Goal: Task Accomplishment & Management: Use online tool/utility

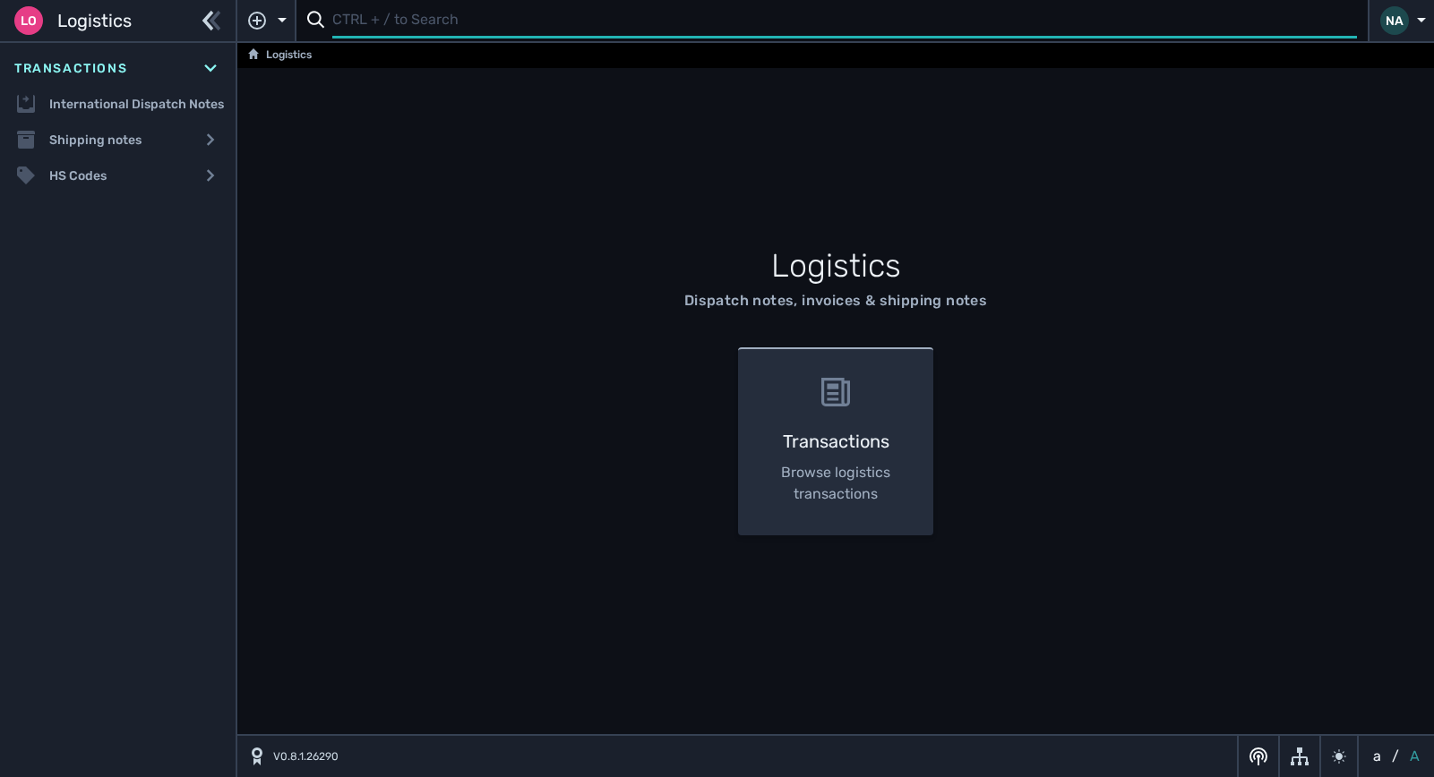
click at [385, 33] on input "text" at bounding box center [844, 21] width 1024 height 35
type input "1105190"
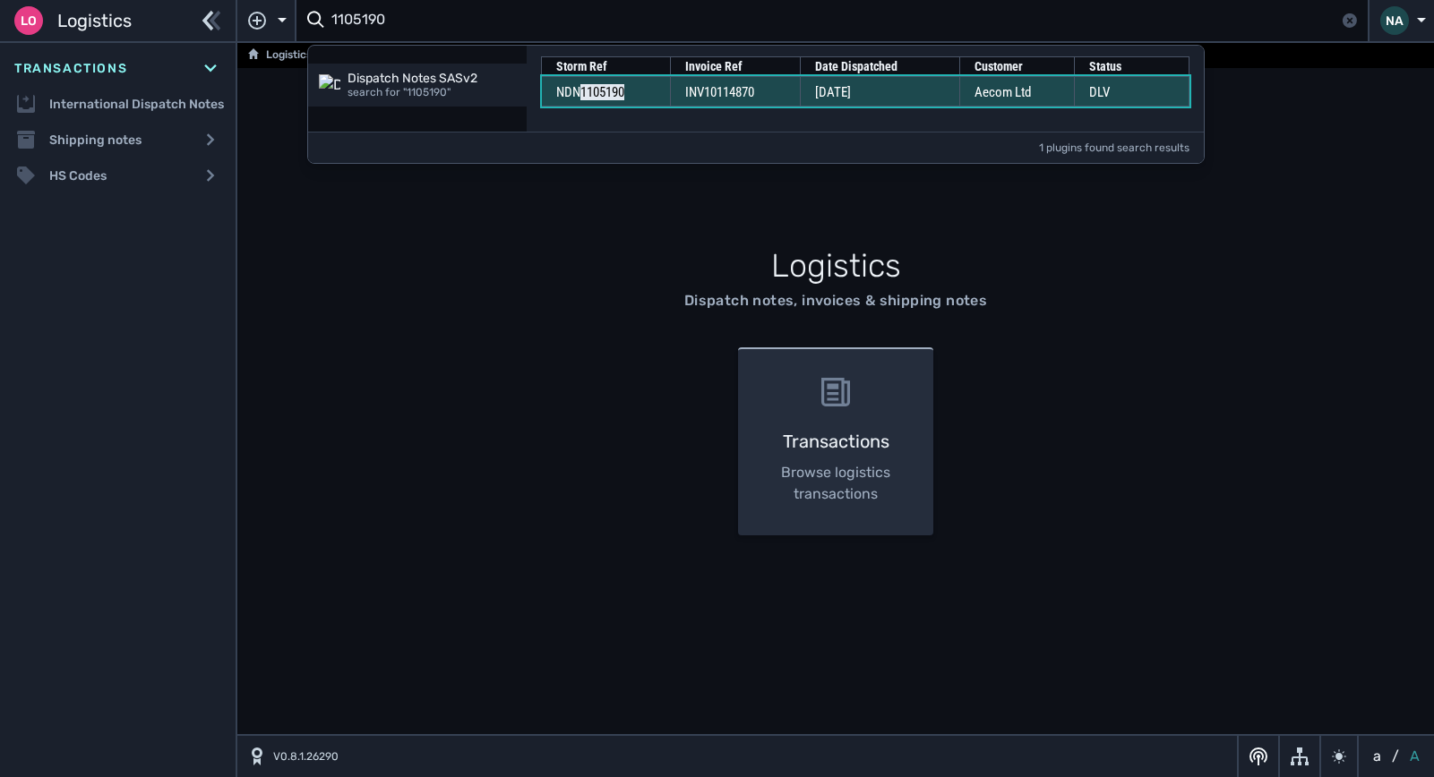
click at [634, 99] on td "NDN 1105190" at bounding box center [606, 91] width 129 height 30
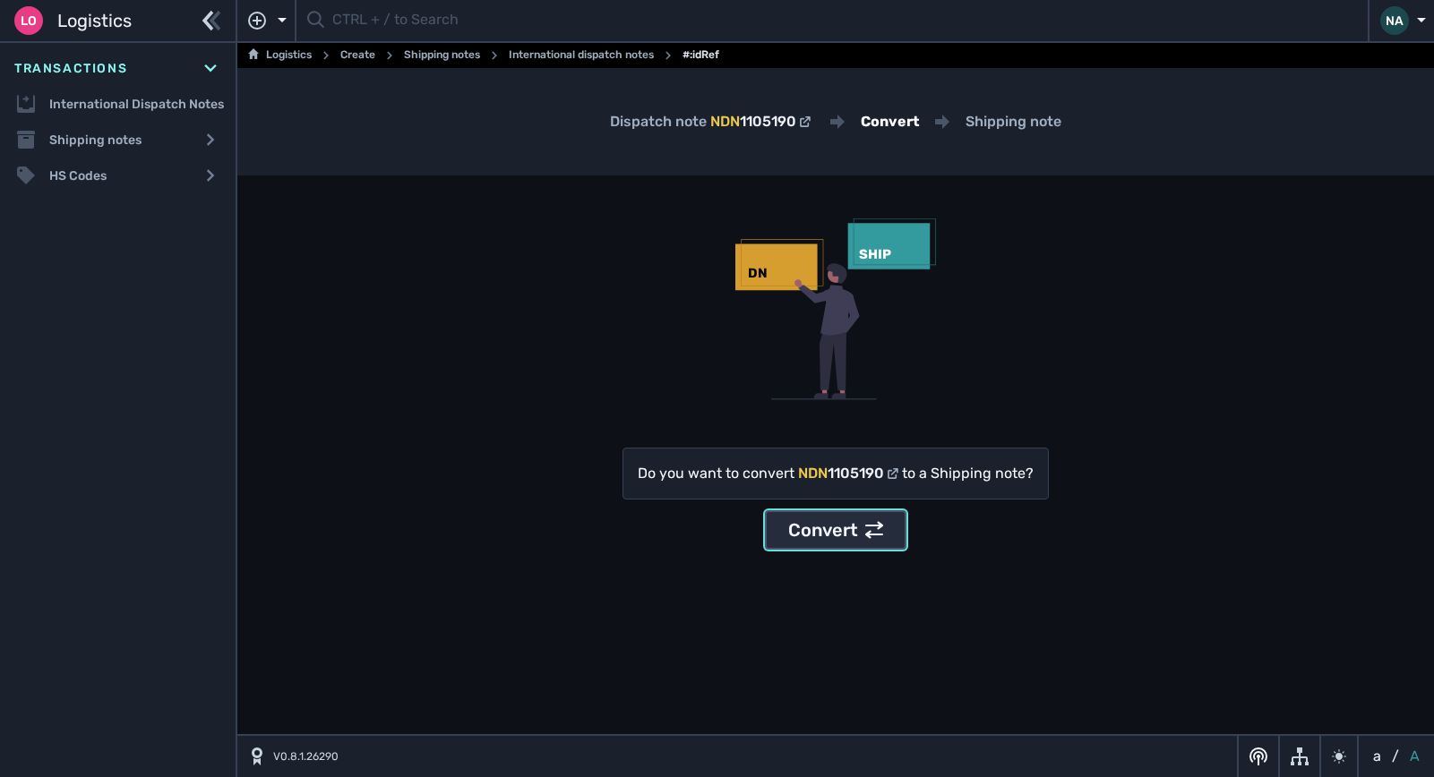
click at [830, 533] on div "Convert" at bounding box center [835, 530] width 95 height 27
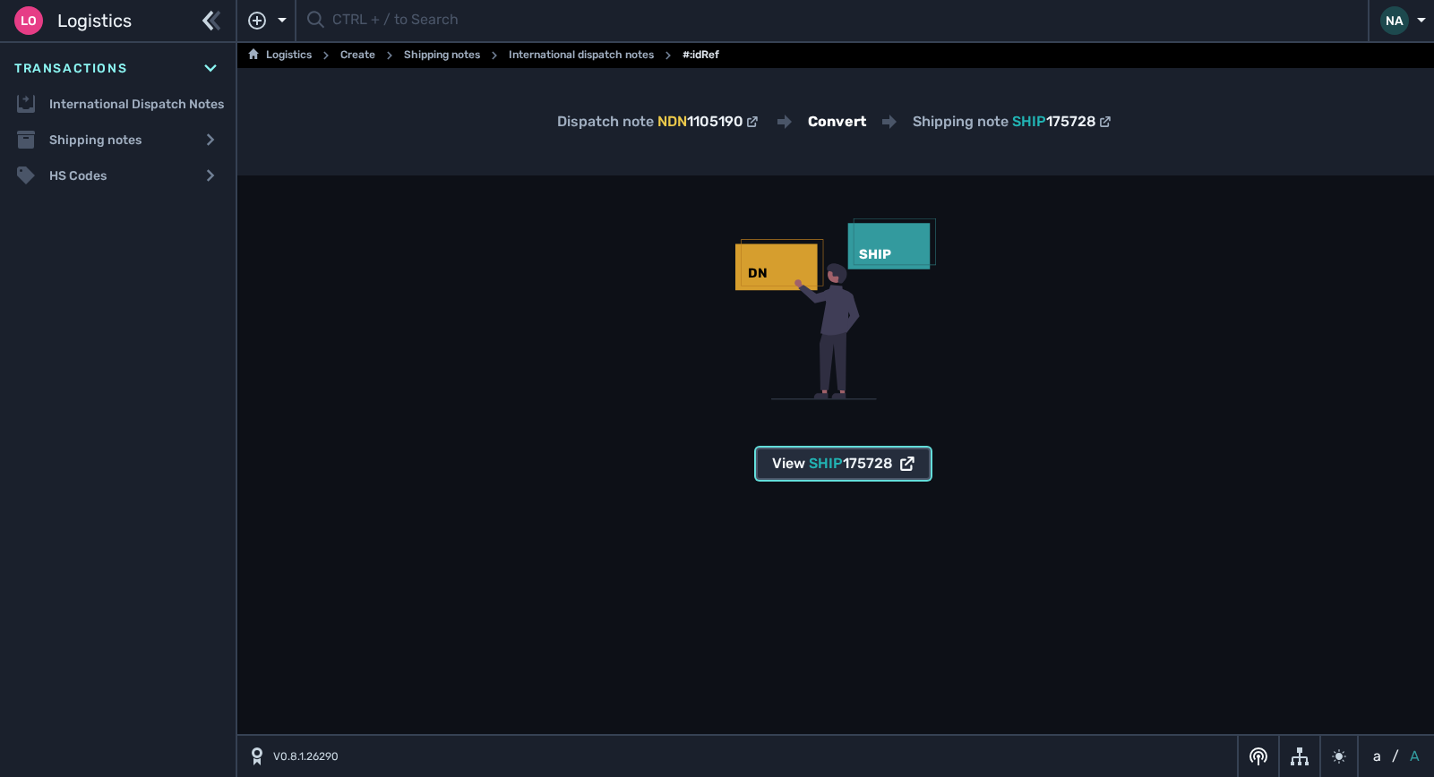
click at [812, 470] on span "SHIP" at bounding box center [826, 463] width 34 height 17
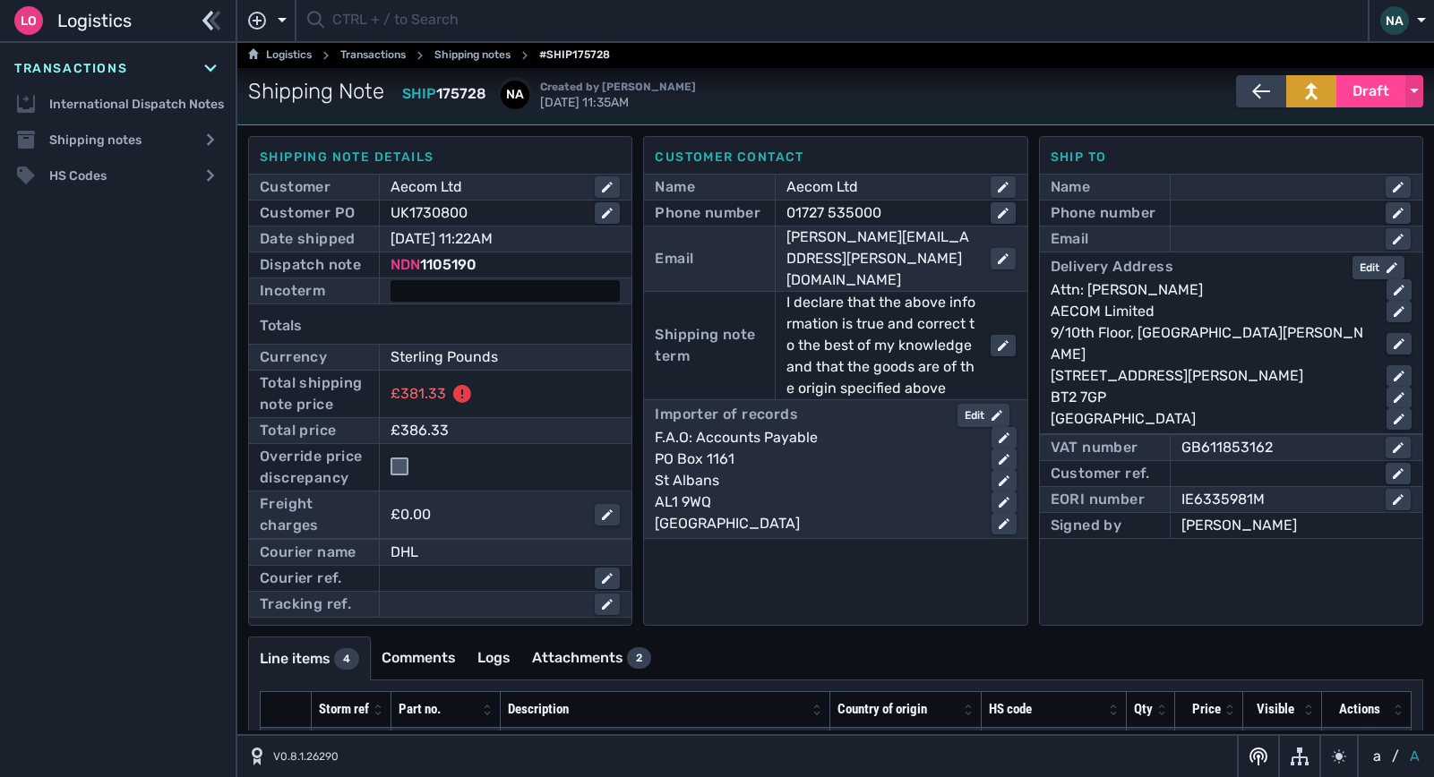
click at [508, 296] on div at bounding box center [504, 290] width 229 height 21
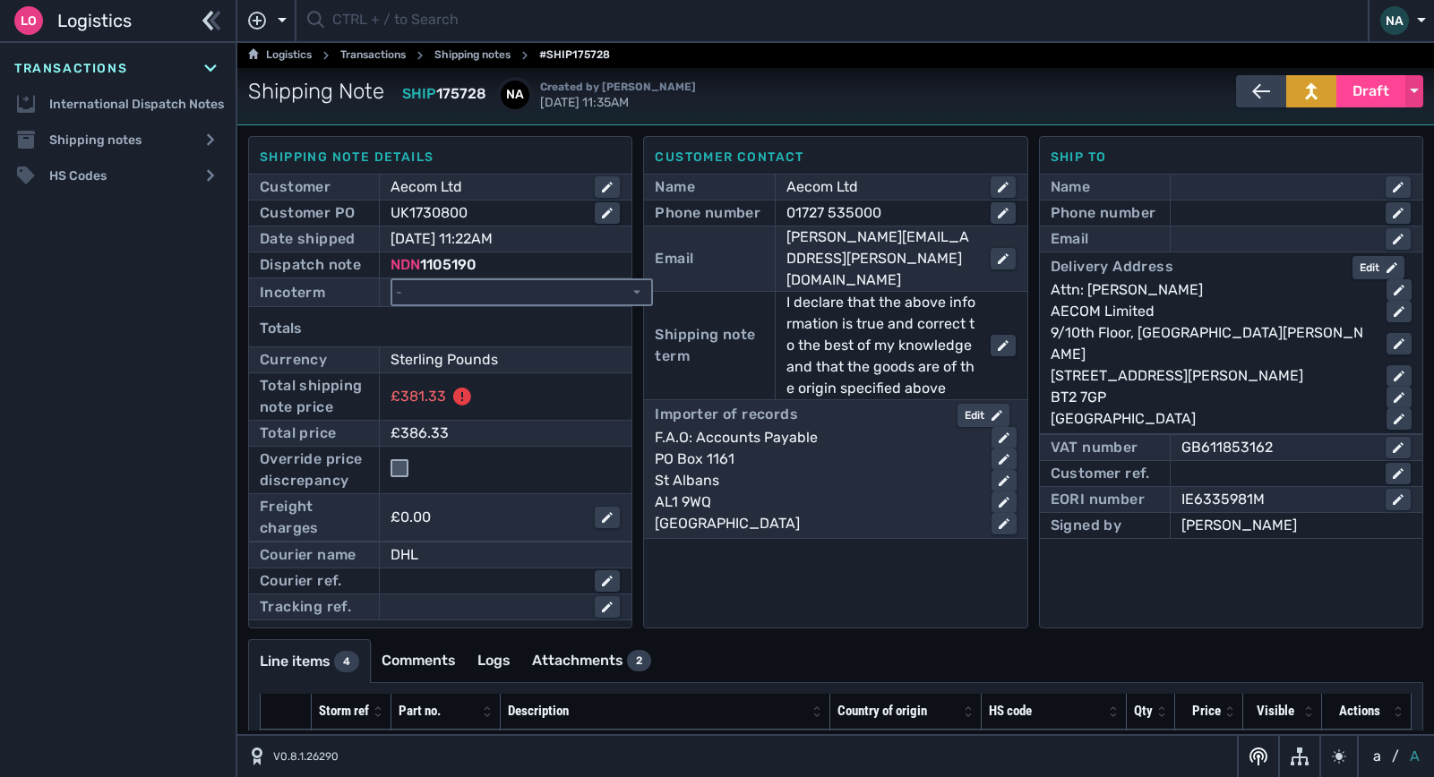
click at [508, 296] on select "- Ex Works - EXW Free Carrier - FCA Carriage Paid To - CPT Carriage Insurance P…" at bounding box center [521, 292] width 259 height 24
select select "[object Object]"
click at [392, 280] on select "- Ex Works - EXW Free Carrier - FCA Carriage Paid To - CPT Carriage Insurance P…" at bounding box center [521, 292] width 259 height 24
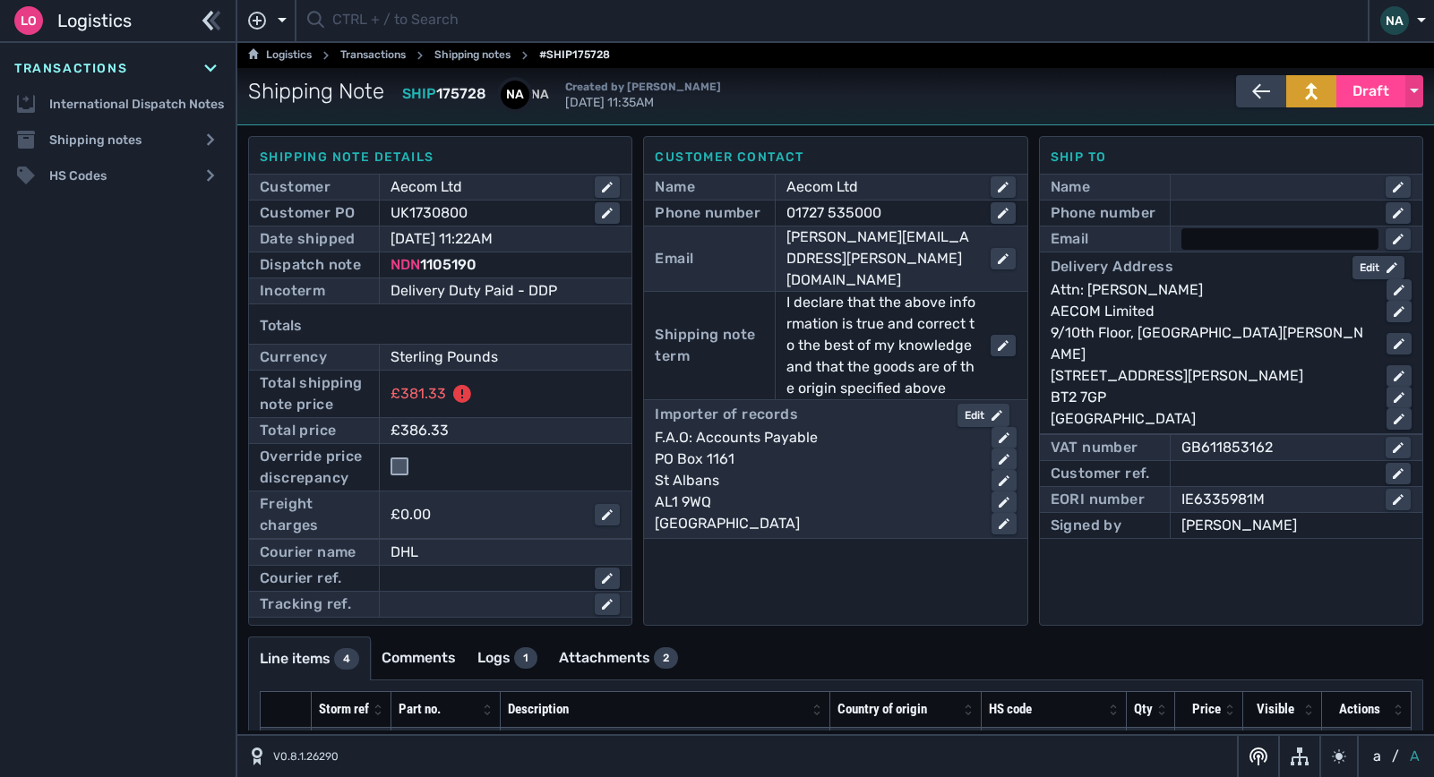
click at [1216, 242] on div at bounding box center [1279, 238] width 197 height 21
type input "marie.ritchie@aecom.com"
click at [1227, 207] on div at bounding box center [1279, 212] width 197 height 21
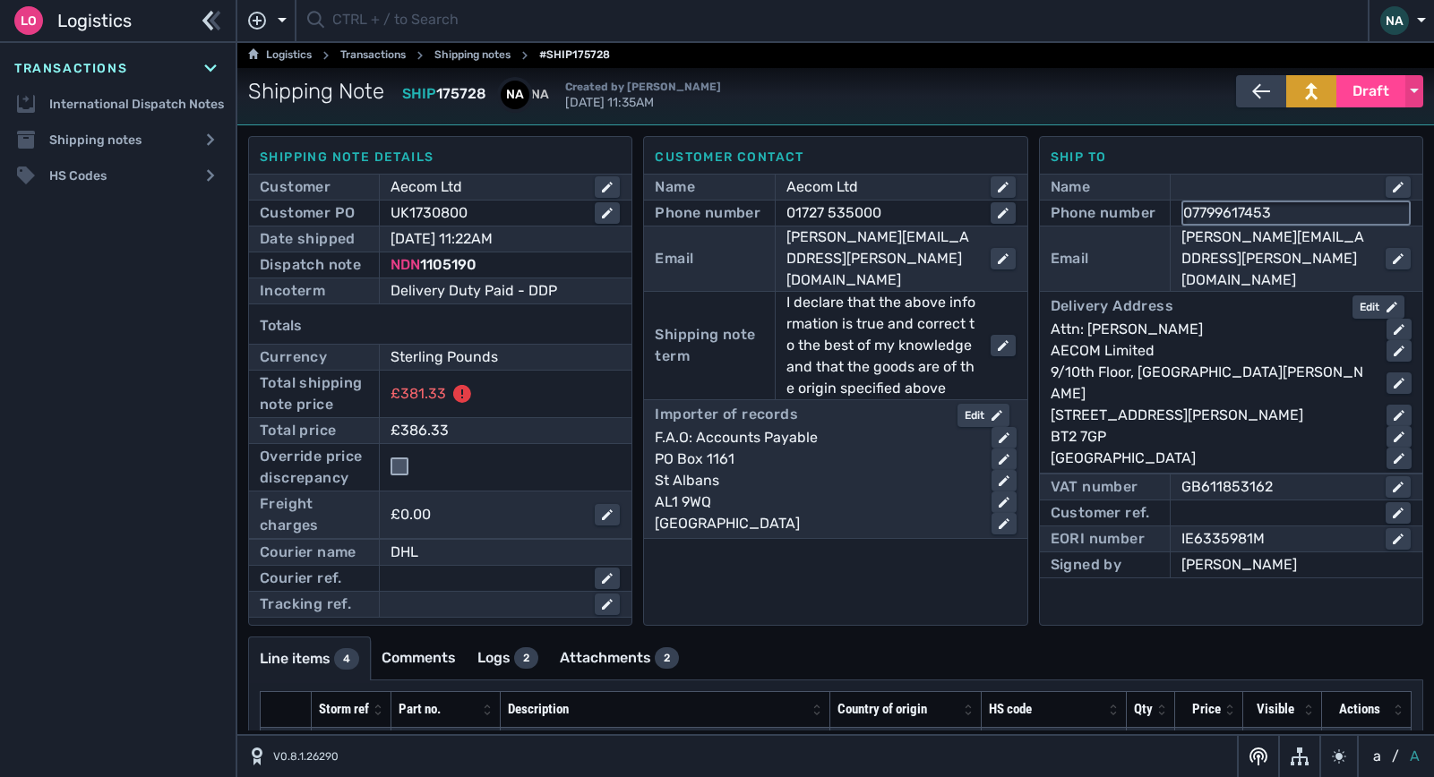
type input "07799617453"
click button "submit" at bounding box center [0, 0] width 0 height 0
click at [1354, 95] on span "Draft" at bounding box center [1370, 91] width 37 height 21
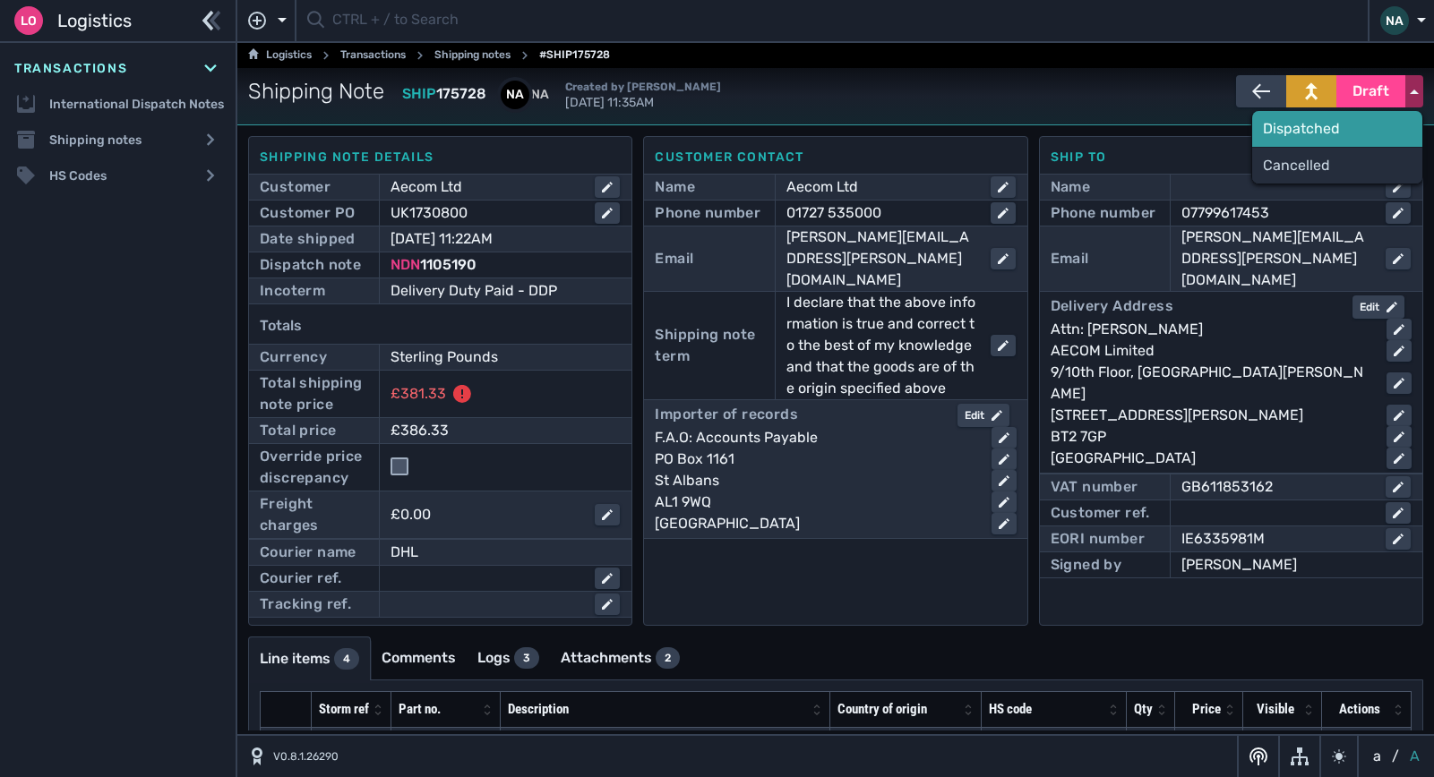
click at [1306, 133] on div "Dispatched" at bounding box center [1337, 129] width 170 height 36
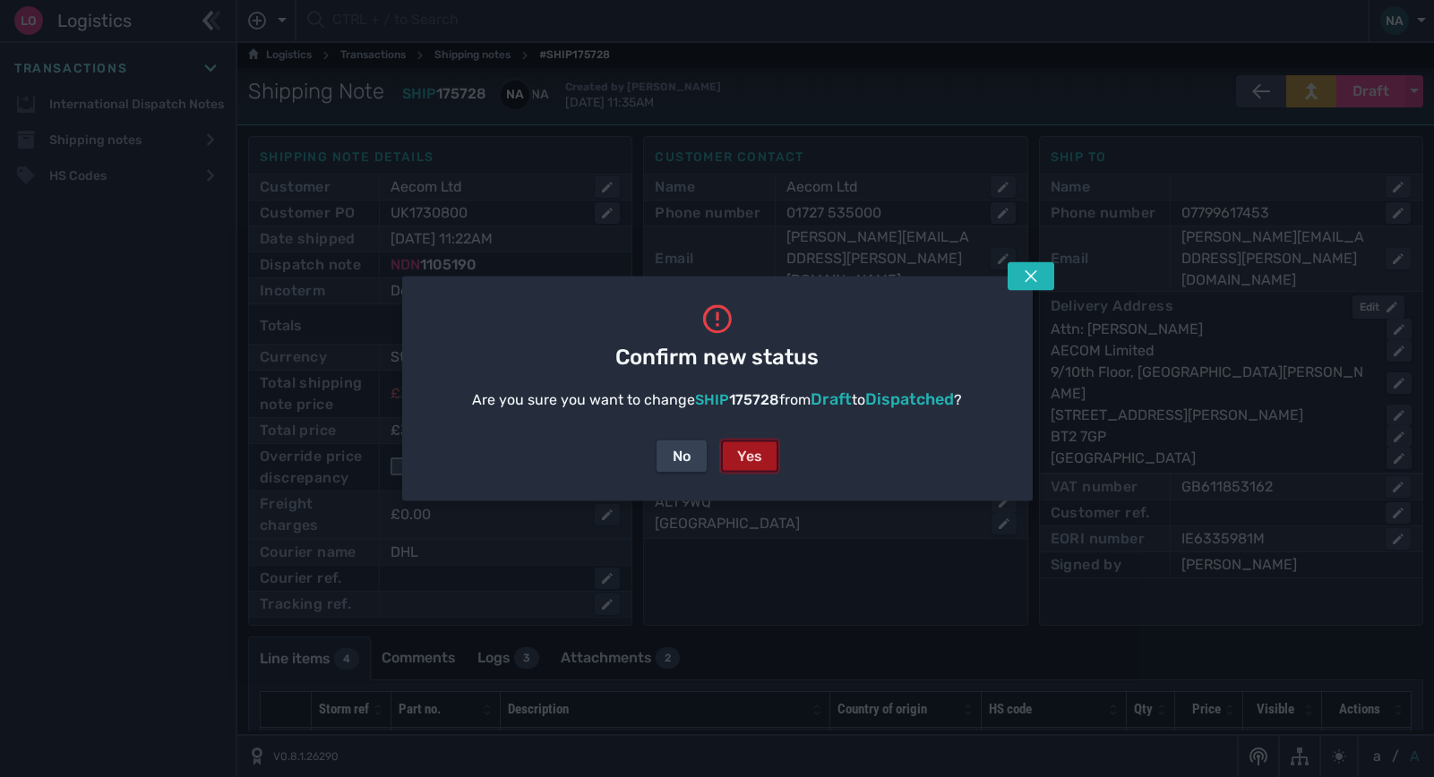
click at [752, 457] on div "Yes" at bounding box center [749, 456] width 25 height 21
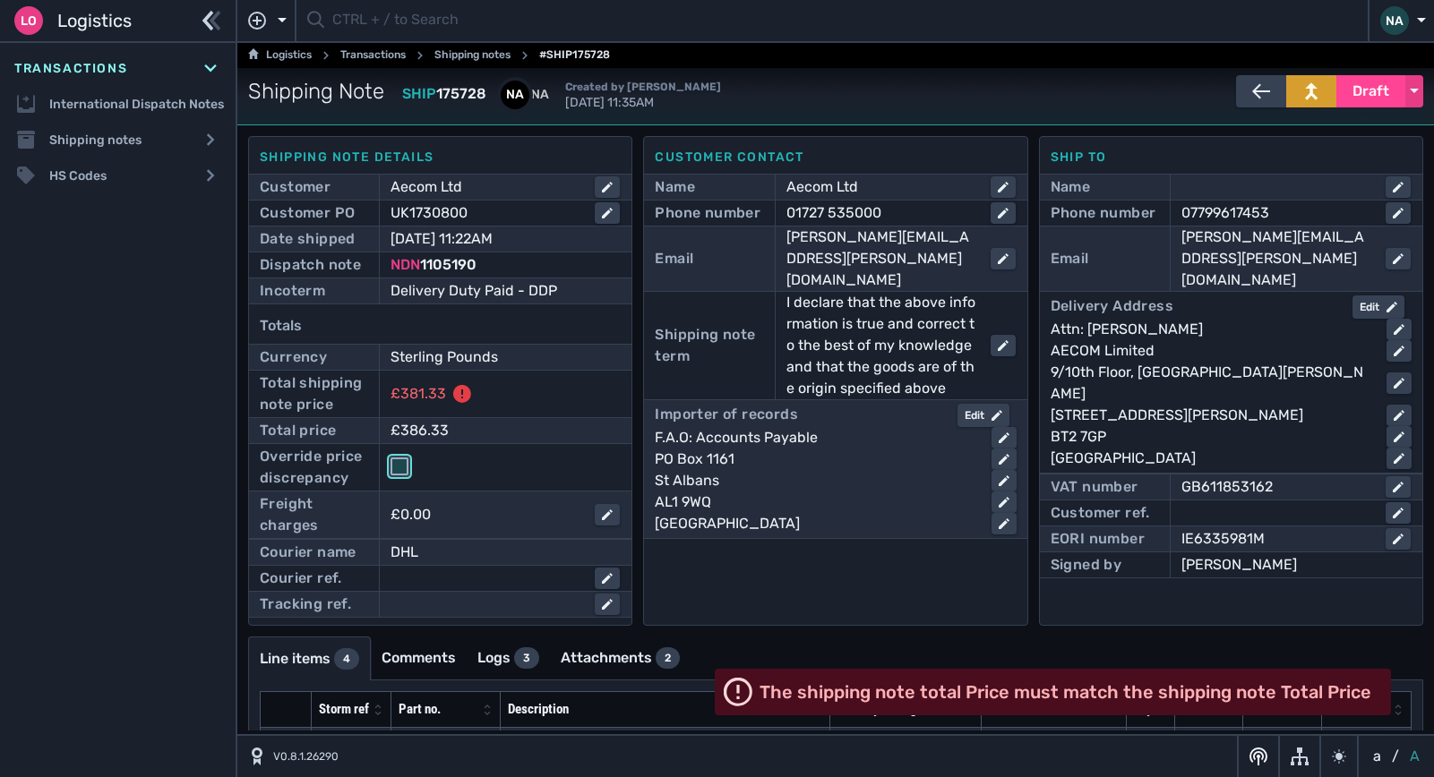
click at [397, 470] on input "checkbox" at bounding box center [399, 467] width 18 height 18
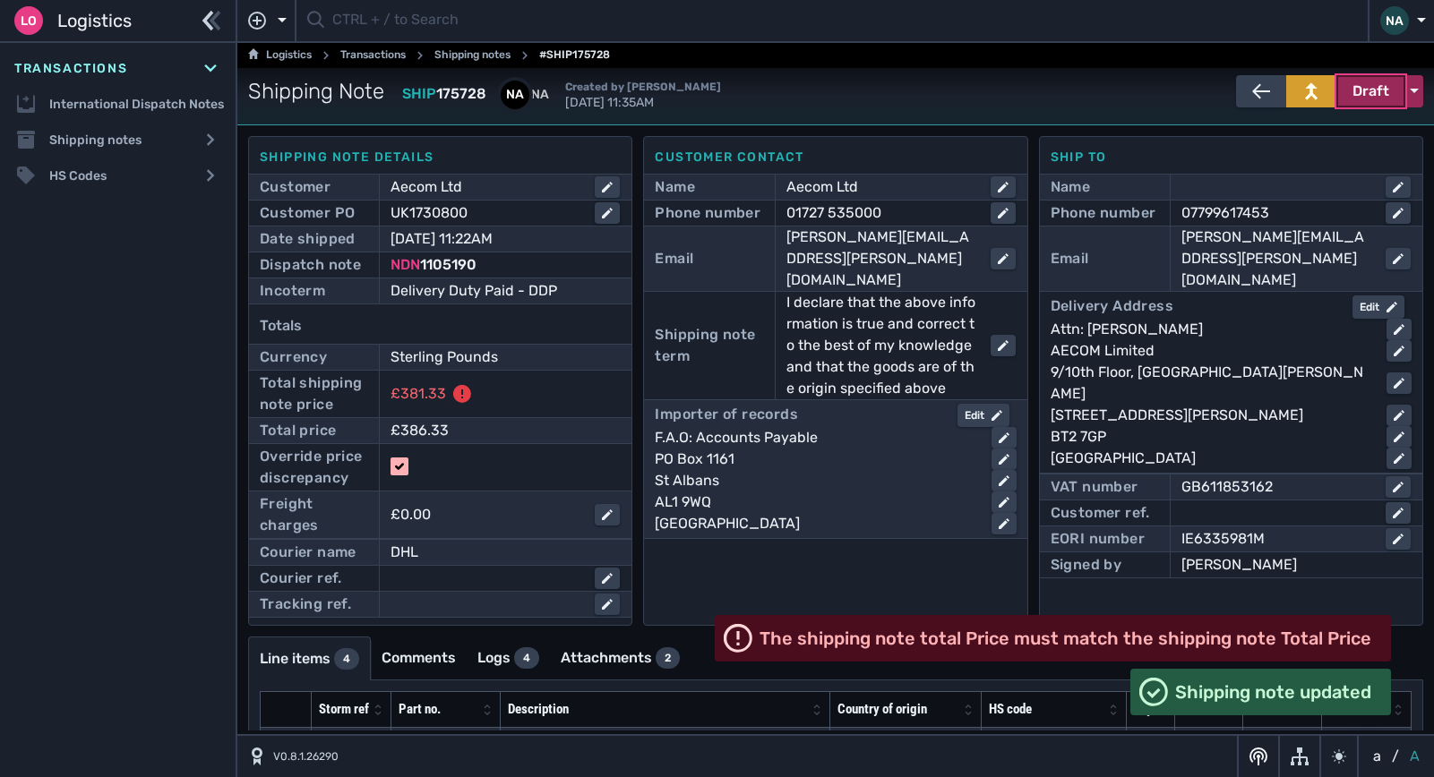
click at [1337, 93] on button "Draft" at bounding box center [1370, 91] width 69 height 32
click at [1283, 128] on div "Dispatched" at bounding box center [1337, 129] width 170 height 36
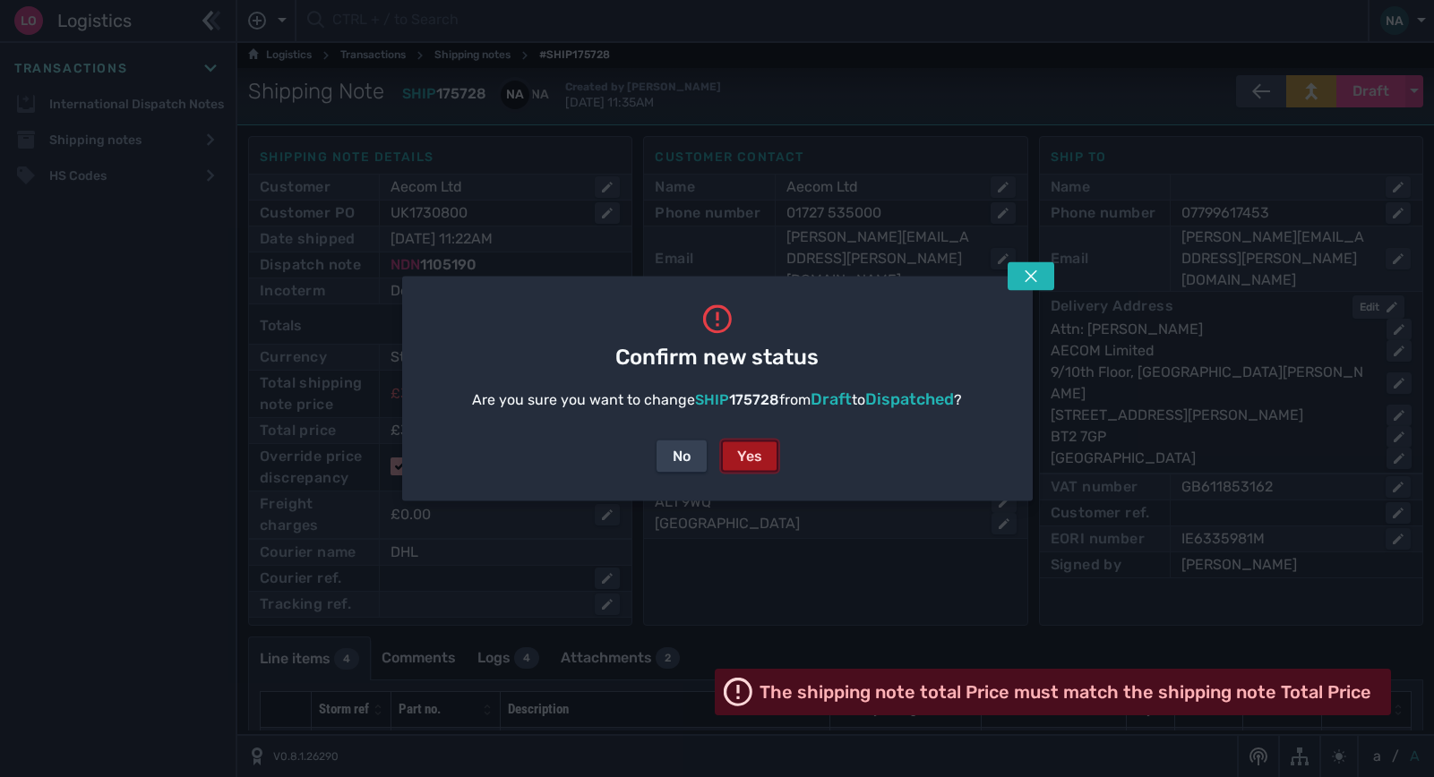
click at [750, 455] on div "Yes" at bounding box center [749, 456] width 25 height 21
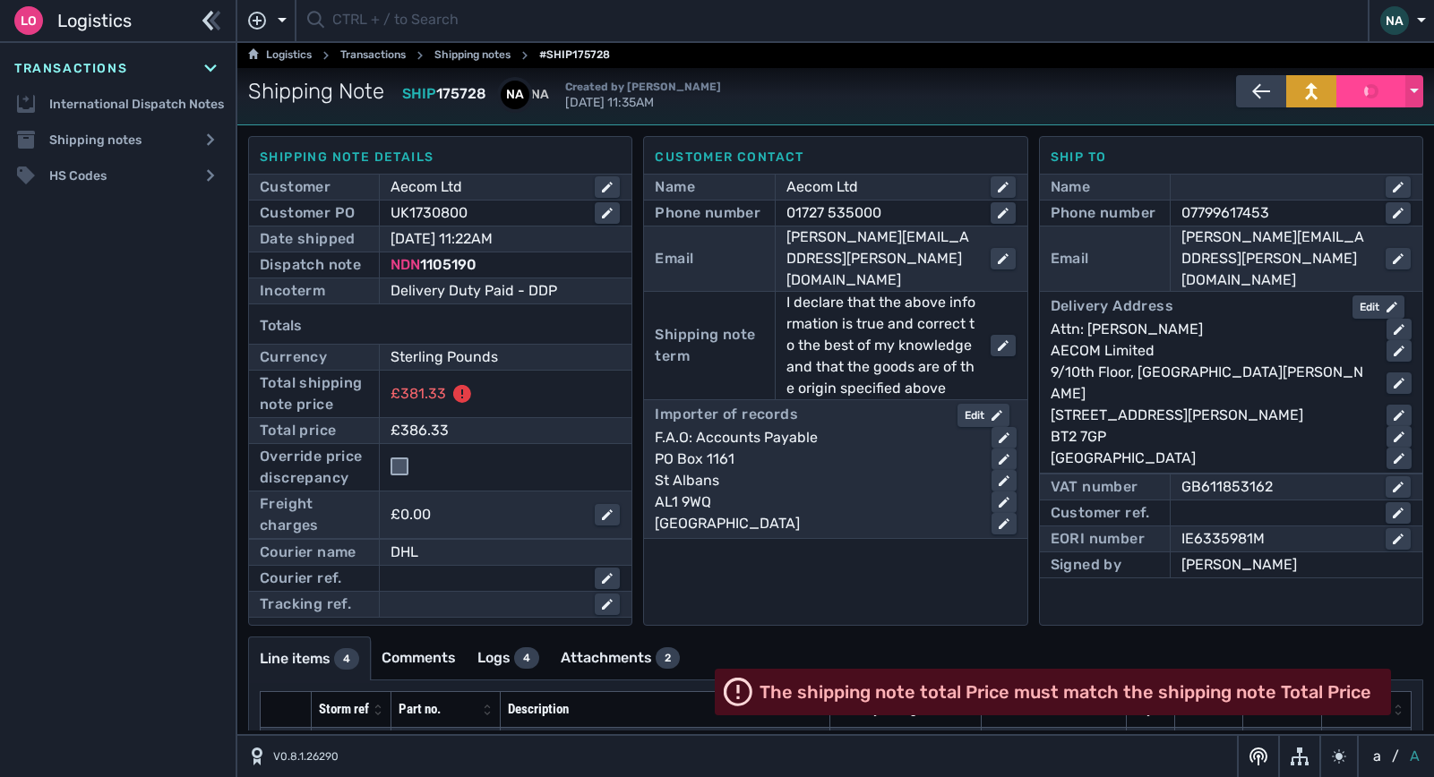
checkbox input "false"
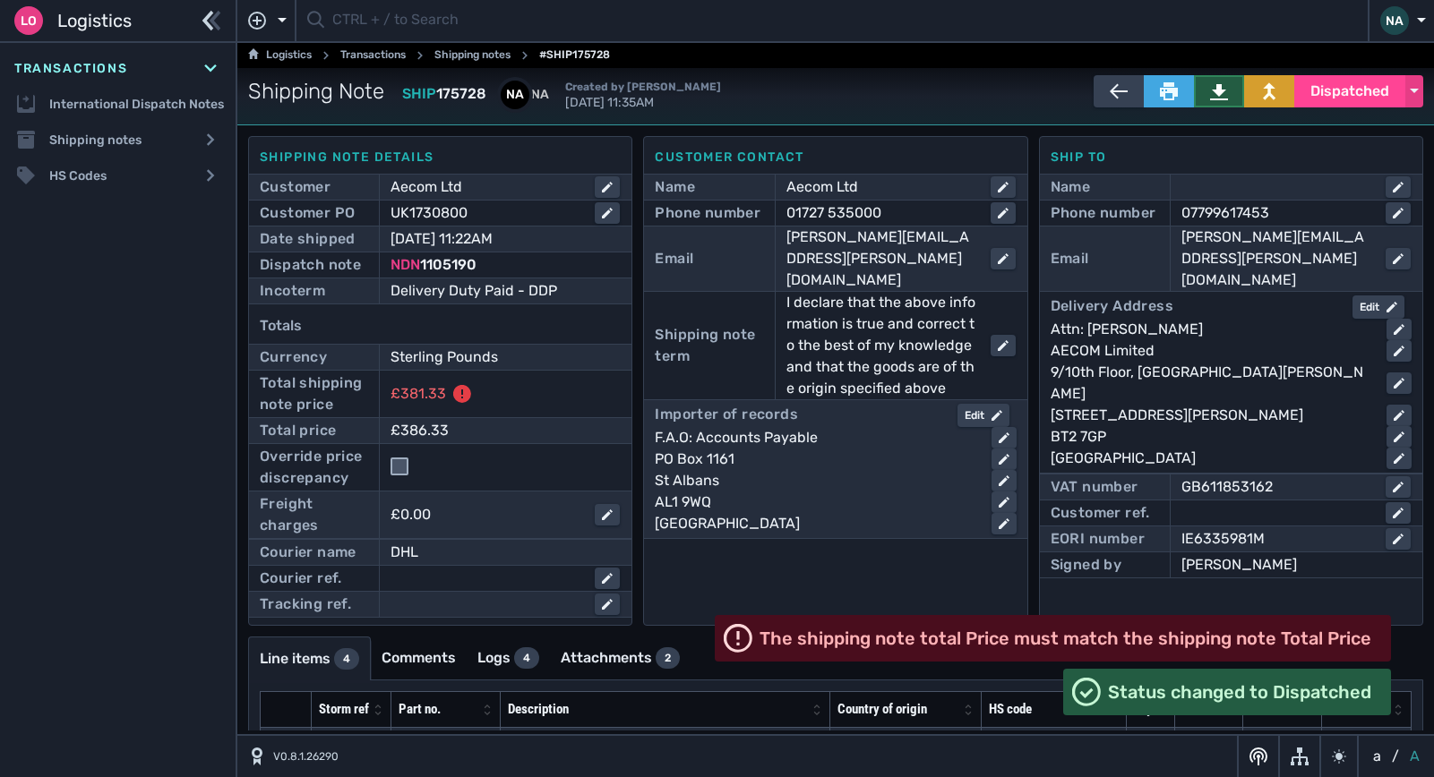
click at [1213, 97] on icon at bounding box center [1219, 91] width 18 height 18
